Goal: Transaction & Acquisition: Purchase product/service

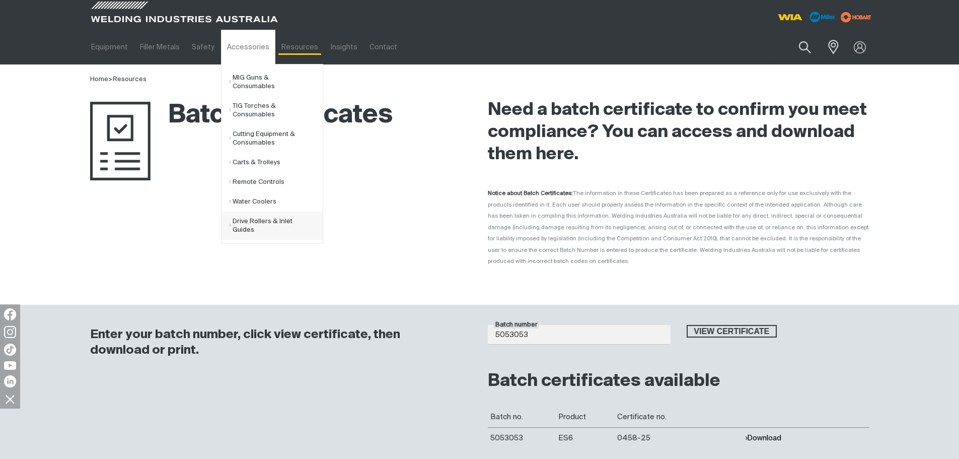
click at [236, 216] on link "Drive Rollers & Inlet Guides" at bounding box center [276, 225] width 94 height 28
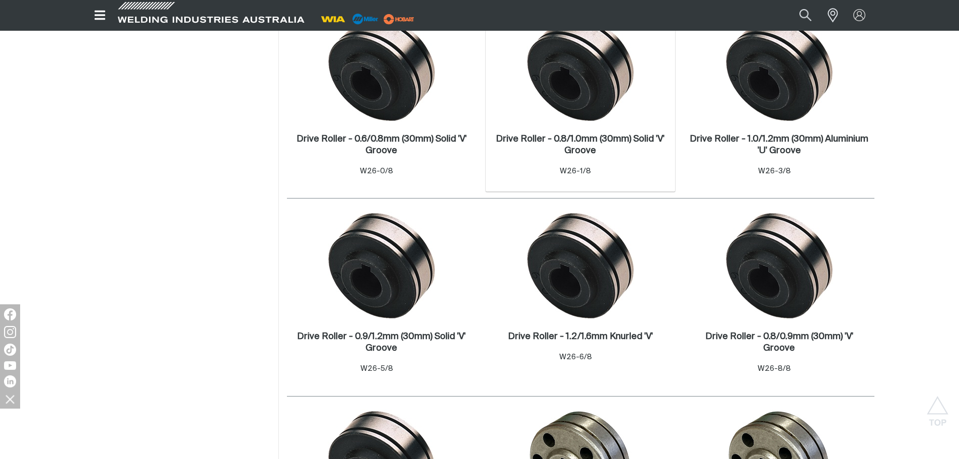
scroll to position [453, 0]
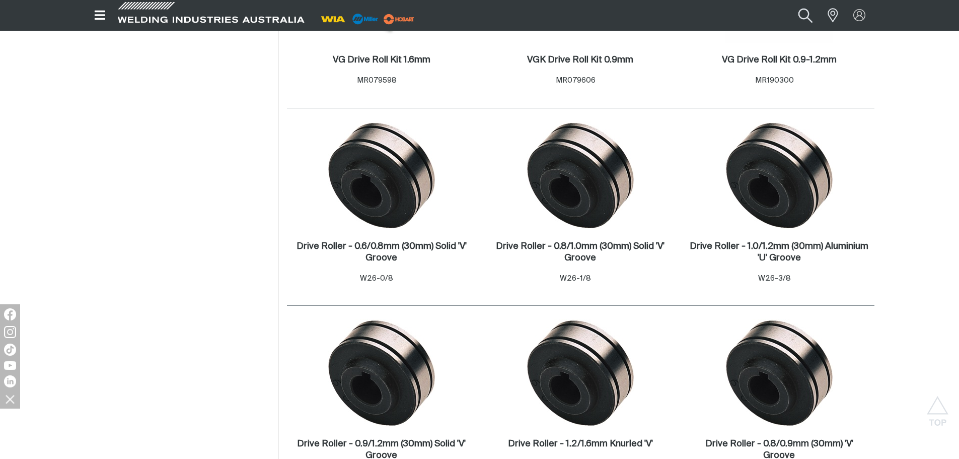
click at [804, 10] on button "Search products" at bounding box center [805, 15] width 41 height 27
click at [753, 16] on input "Search" at bounding box center [744, 16] width 155 height 22
type input "earth"
click at [789, 4] on button "Search products" at bounding box center [806, 15] width 34 height 23
